Goal: Transaction & Acquisition: Purchase product/service

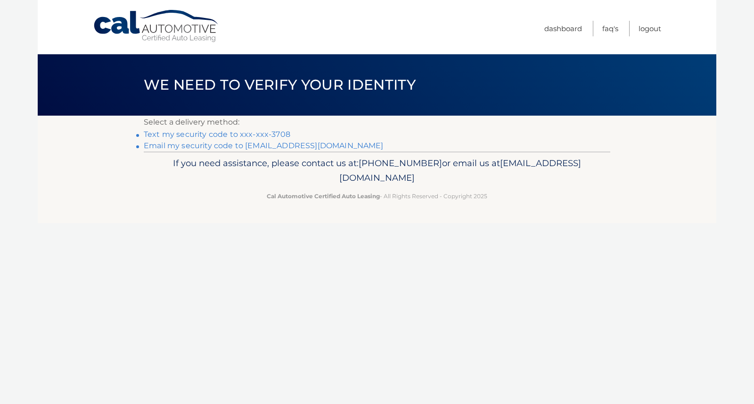
click at [203, 135] on link "Text my security code to xxx-xxx-3708" at bounding box center [217, 134] width 147 height 9
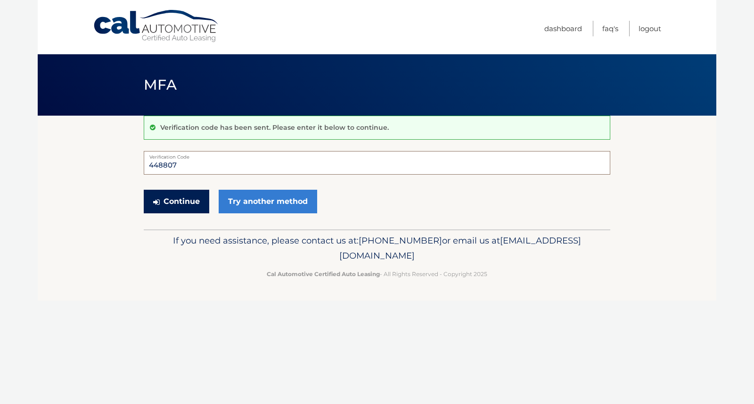
type input "448807"
click at [197, 200] on button "Continue" at bounding box center [177, 202] width 66 height 24
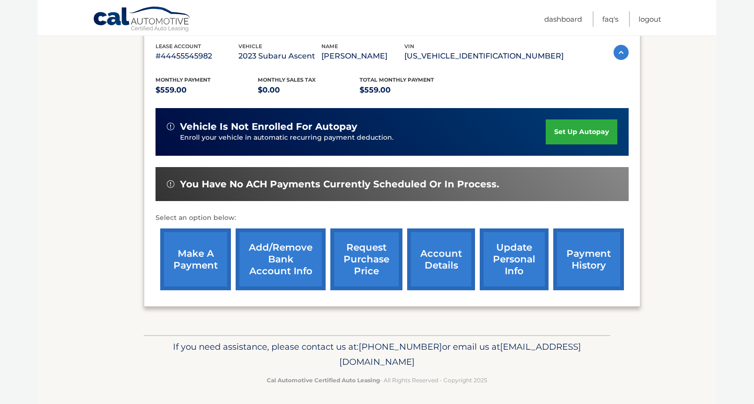
scroll to position [165, 0]
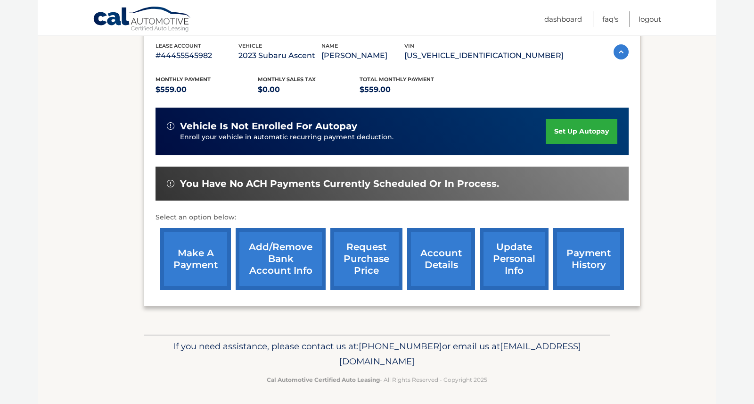
click at [201, 262] on link "make a payment" at bounding box center [195, 259] width 71 height 62
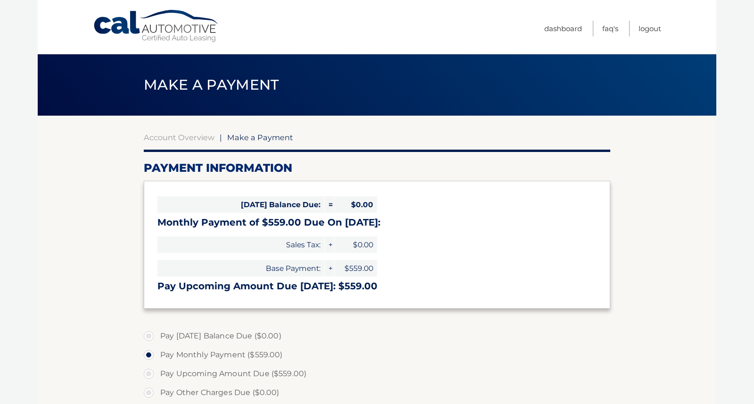
select select "YWFkMjVmMmItOGJiMS00YzhiLTk5MmQtMWJiMDQwZDhiZjZi"
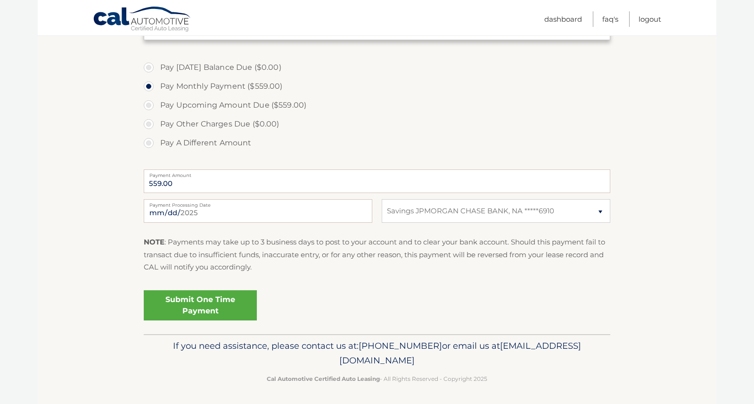
scroll to position [268, 0]
click at [203, 308] on link "Submit One Time Payment" at bounding box center [200, 305] width 113 height 30
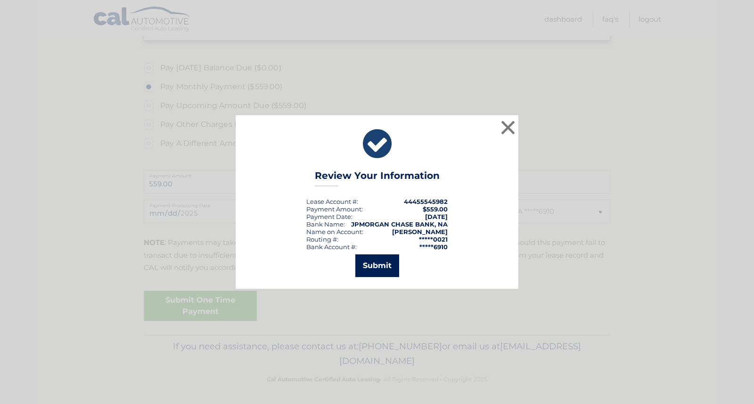
click at [376, 262] on button "Submit" at bounding box center [377, 265] width 44 height 23
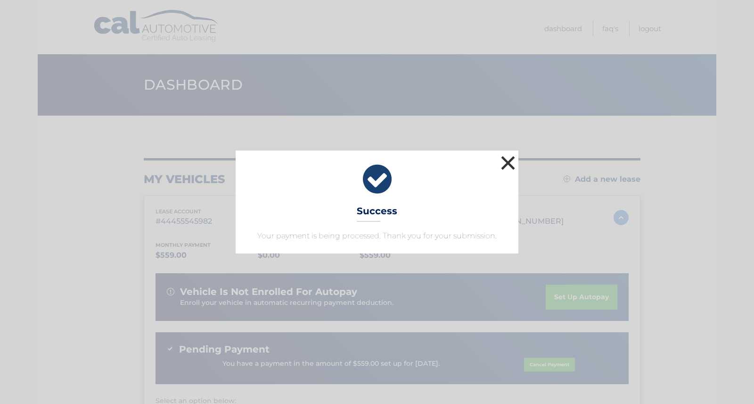
click at [513, 165] on button "×" at bounding box center [508, 162] width 19 height 19
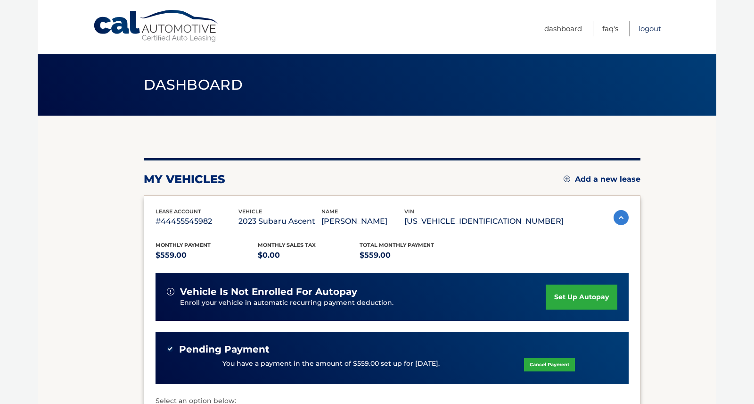
click at [649, 31] on link "Logout" at bounding box center [650, 29] width 23 height 16
